Goal: Obtain resource: Obtain resource

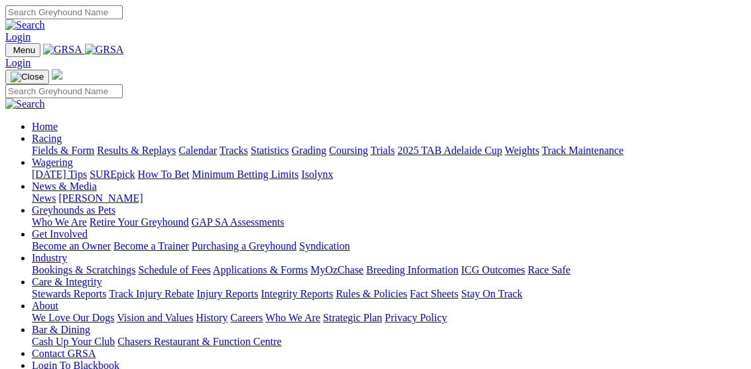
click at [308, 264] on link "Applications & Forms" at bounding box center [260, 269] width 95 height 11
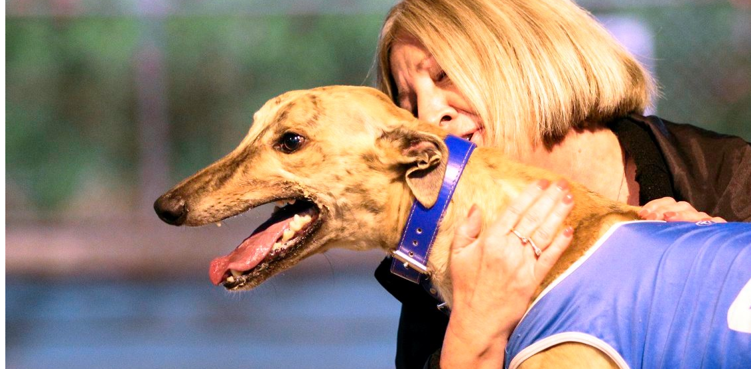
scroll to position [968, 0]
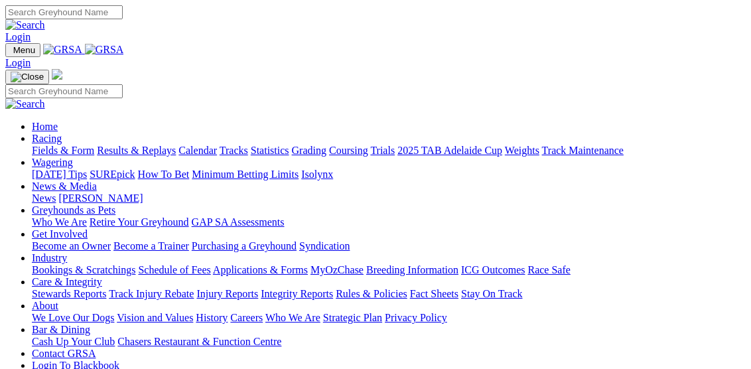
click at [308, 264] on link "Applications & Forms" at bounding box center [260, 269] width 95 height 11
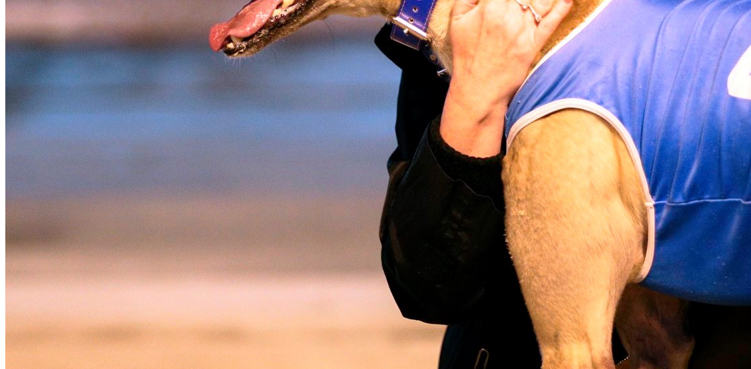
scroll to position [881, 0]
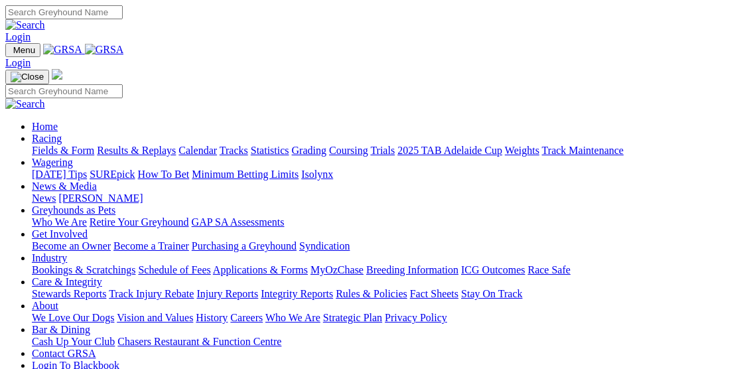
click at [308, 264] on link "Applications & Forms" at bounding box center [260, 269] width 95 height 11
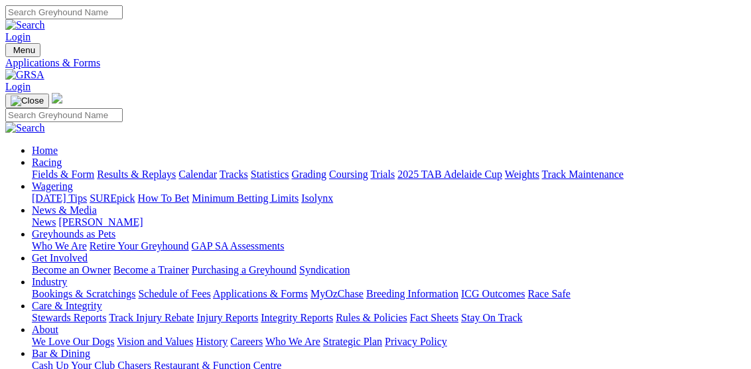
click at [308, 288] on link "Applications & Forms" at bounding box center [260, 293] width 95 height 11
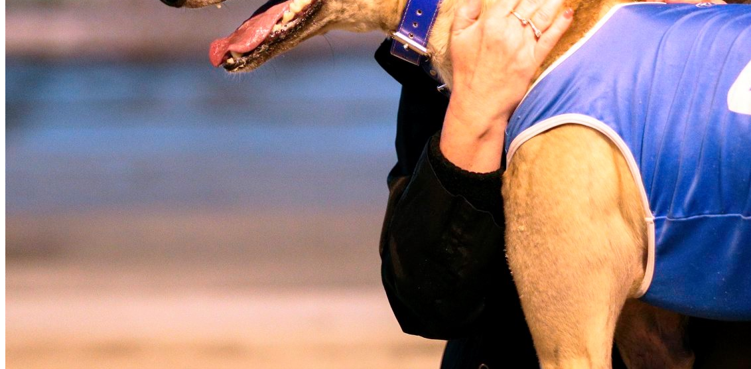
scroll to position [836, 0]
